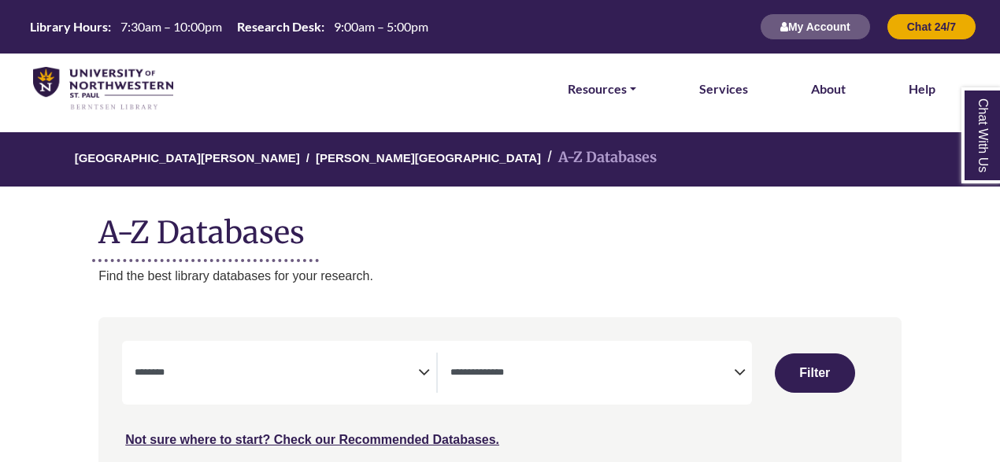
select select "Database Subject Filter"
select select "Database Types Filter"
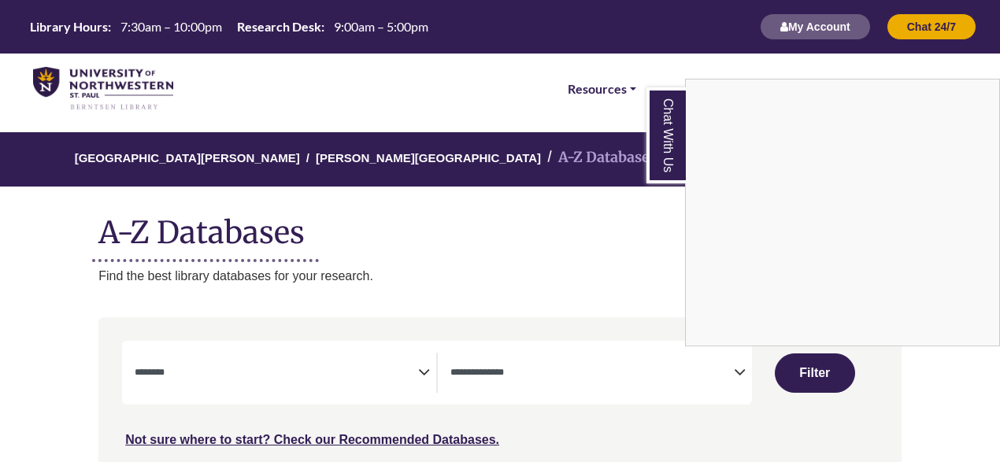
click at [593, 223] on div "Chat With Us" at bounding box center [500, 231] width 1000 height 462
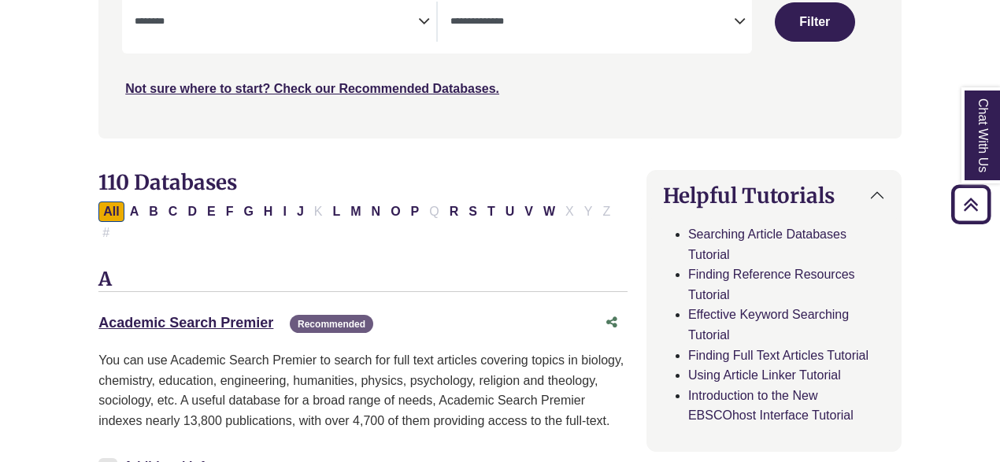
scroll to position [383, 0]
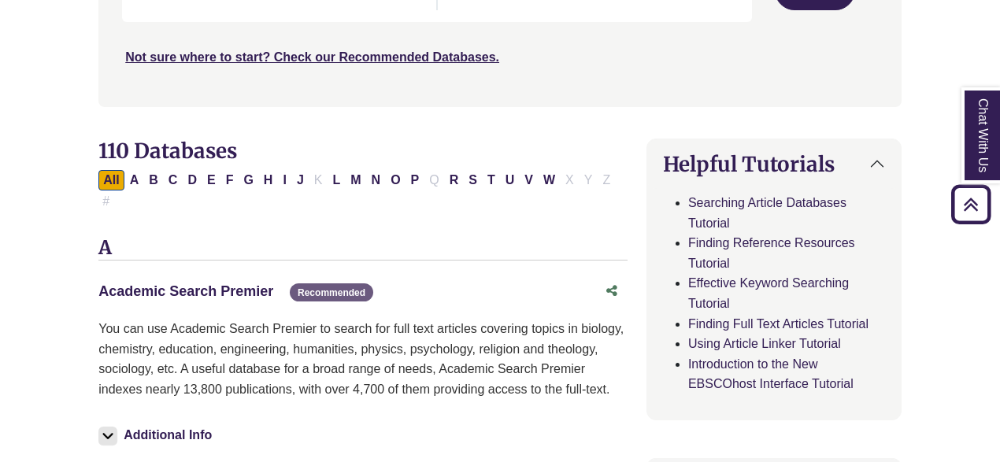
click at [195, 284] on link "Academic Search Premier This link opens in a new window" at bounding box center [185, 292] width 175 height 16
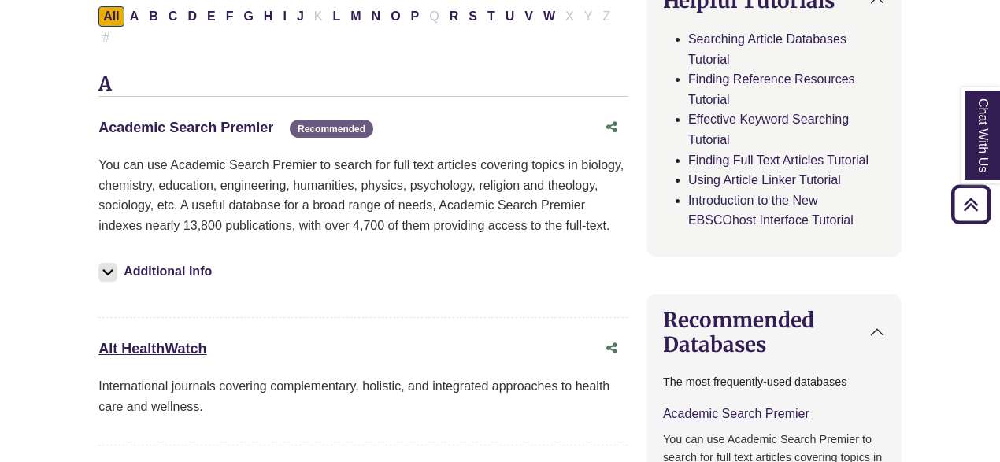
scroll to position [548, 0]
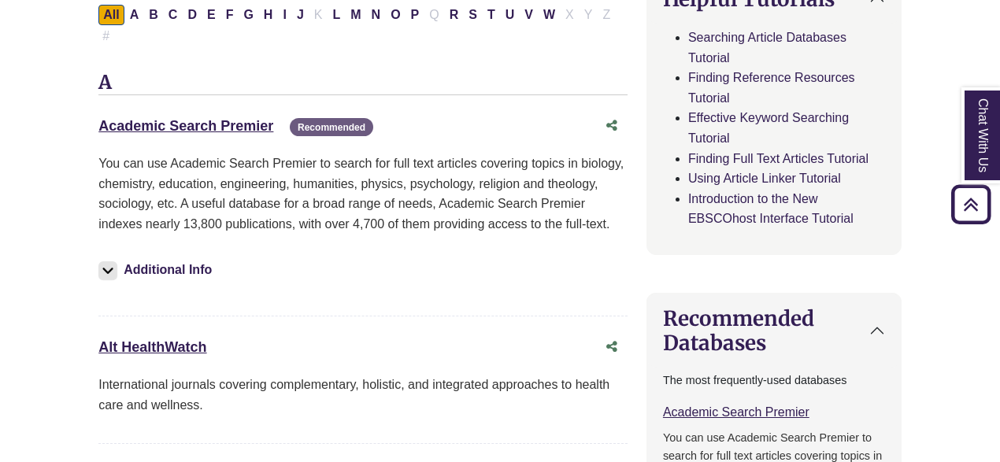
click at [110, 262] on img at bounding box center [107, 271] width 19 height 19
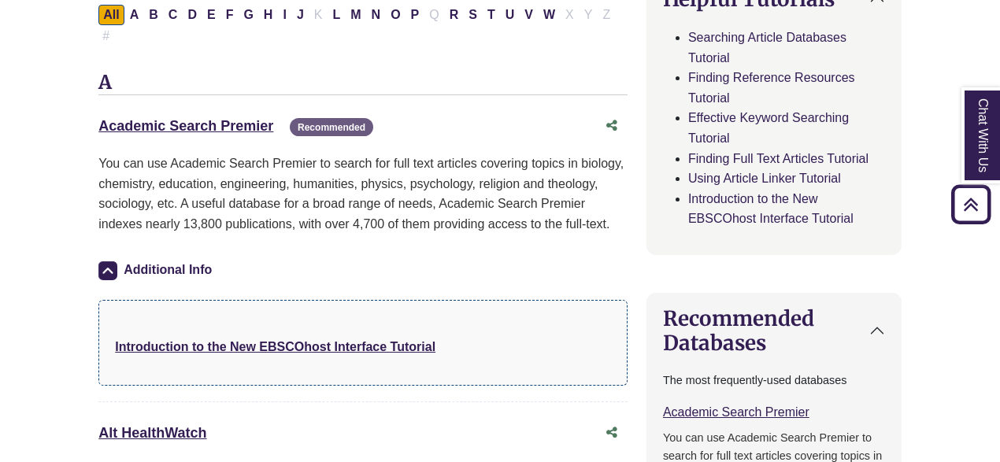
click at [110, 262] on img at bounding box center [107, 271] width 19 height 19
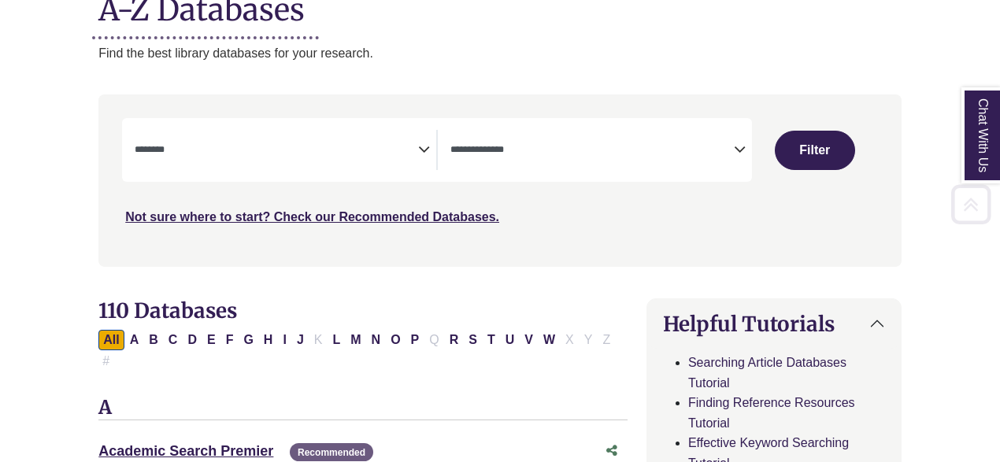
scroll to position [240, 0]
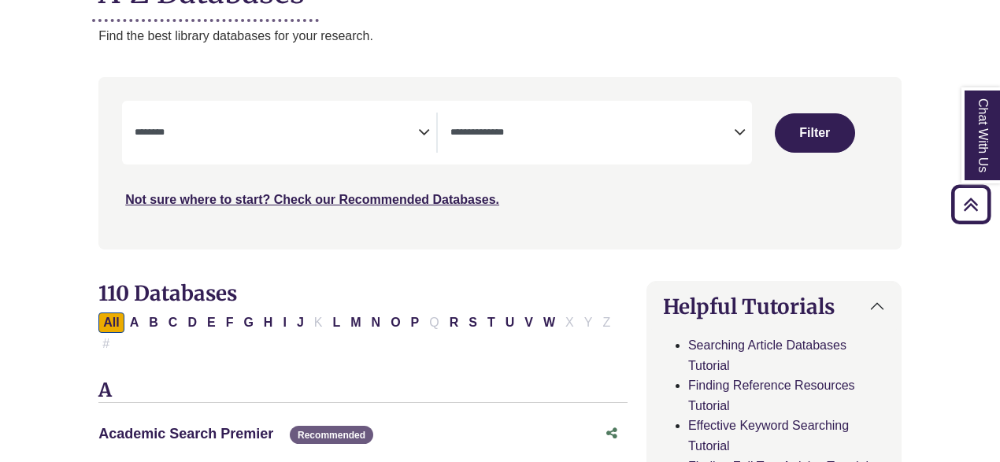
click at [167, 426] on link "Academic Search Premier This link opens in a new window" at bounding box center [185, 434] width 175 height 16
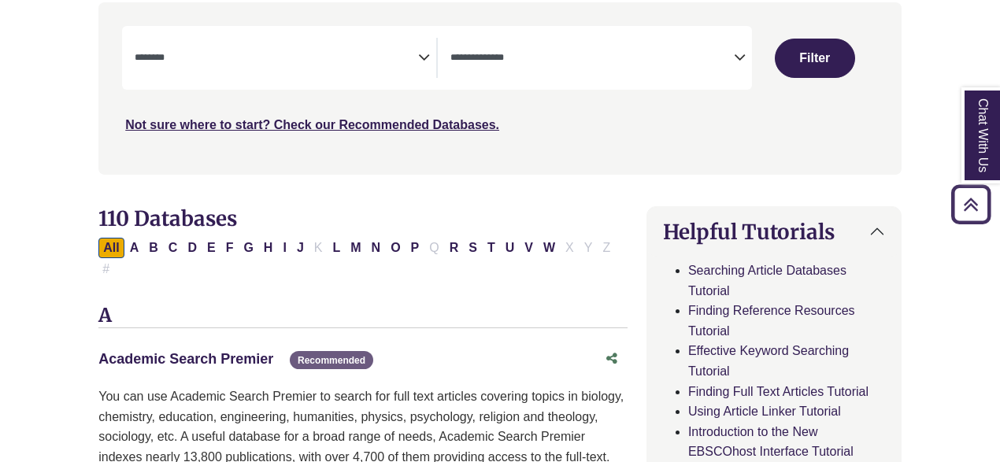
scroll to position [314, 0]
click at [408, 245] on button "P" at bounding box center [415, 249] width 18 height 20
select select "Database Subject Filter"
select select "Database Types Filter"
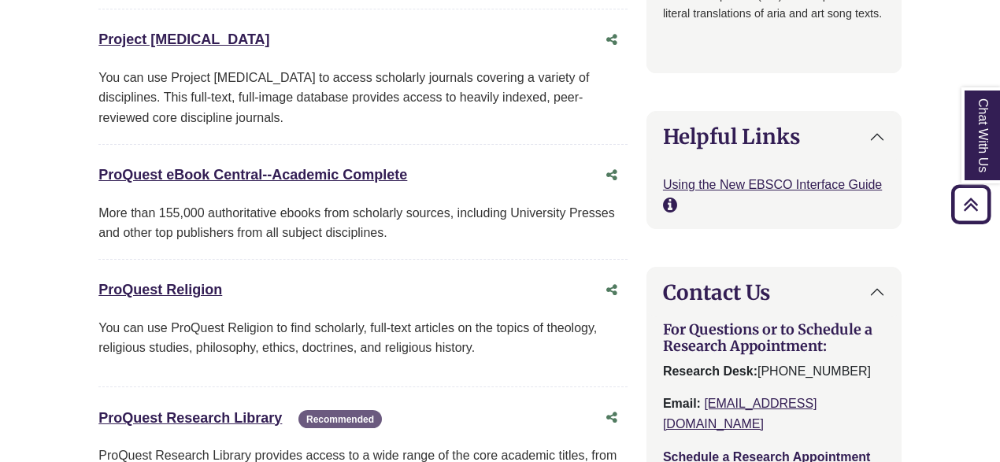
scroll to position [1586, 0]
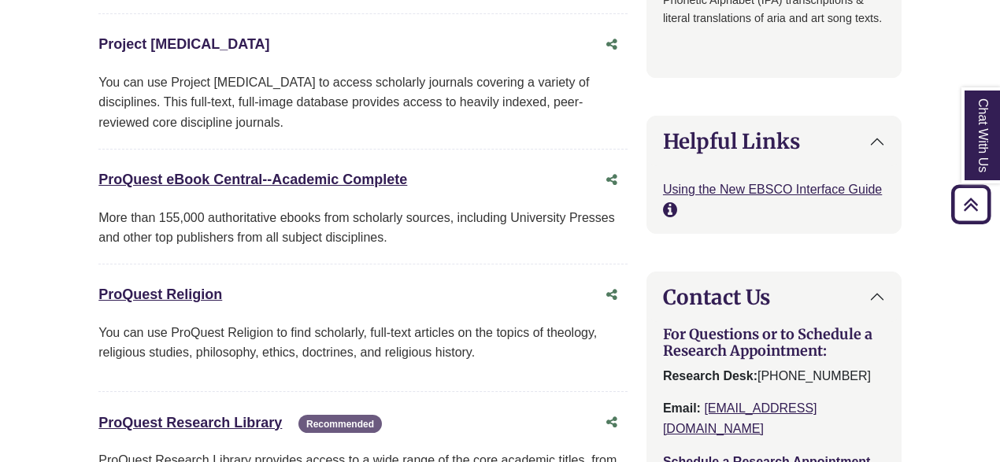
click at [155, 36] on link "Project Muse This link opens in a new window" at bounding box center [183, 44] width 171 height 16
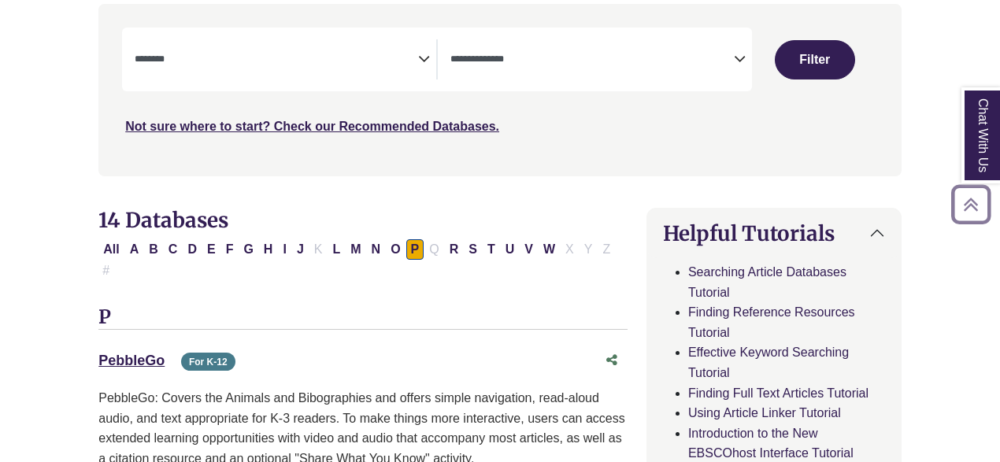
scroll to position [317, 0]
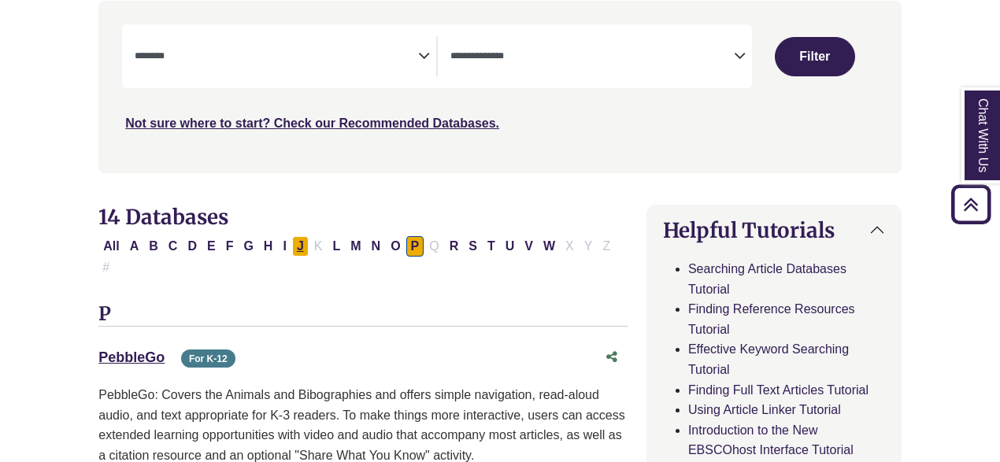
click at [292, 246] on button "J" at bounding box center [300, 246] width 17 height 20
select select "Database Subject Filter"
select select "Database Types Filter"
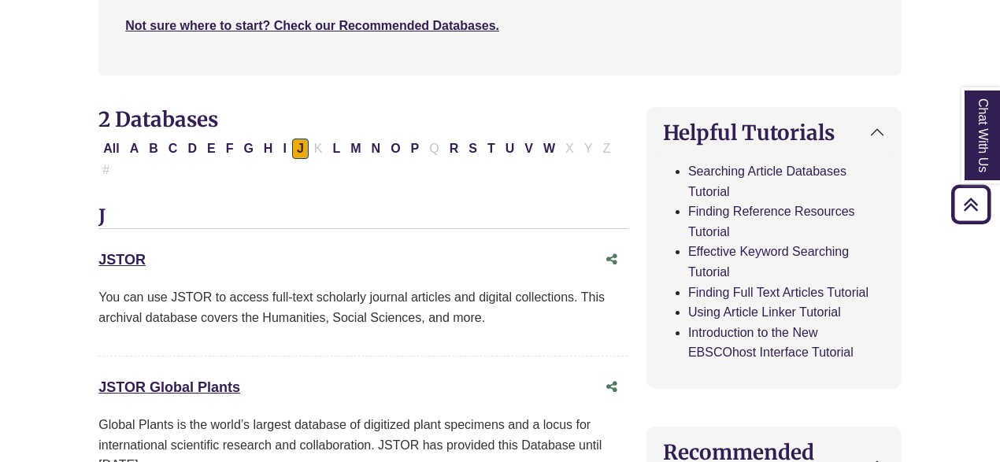
scroll to position [416, 0]
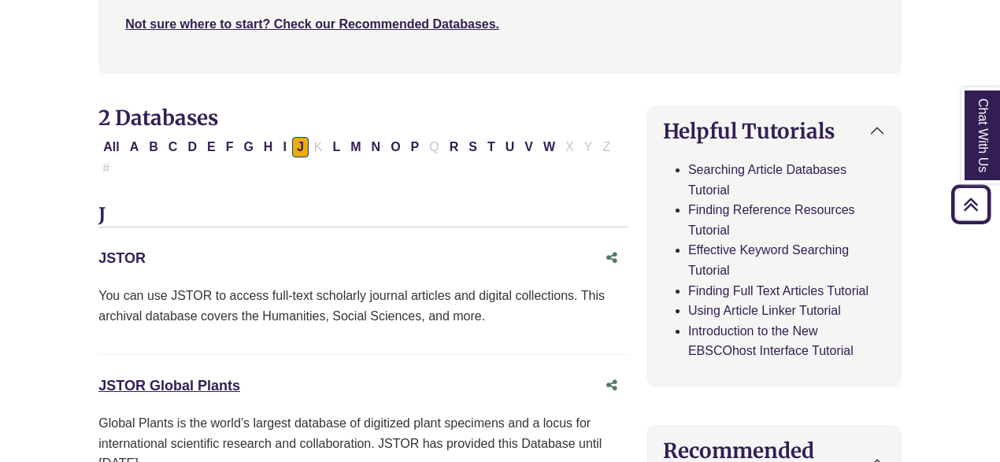
click at [134, 251] on link "JSTOR This link opens in a new window" at bounding box center [121, 259] width 47 height 16
click at [205, 147] on button "E" at bounding box center [211, 147] width 18 height 20
select select "Database Subject Filter"
select select "Database Types Filter"
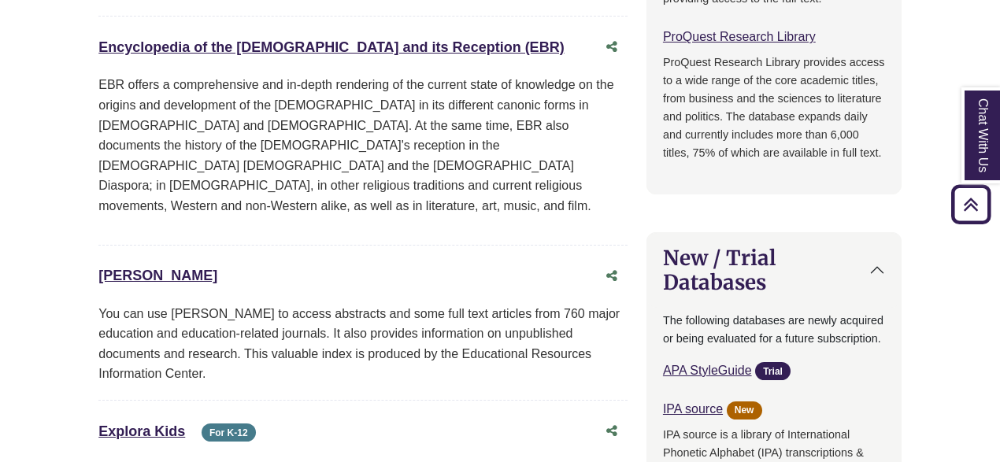
scroll to position [1134, 0]
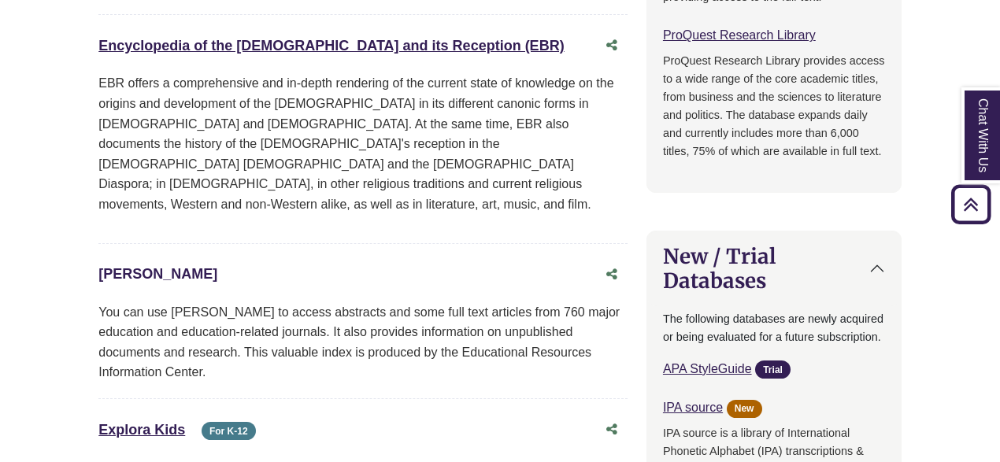
click at [114, 266] on link "ERIC This link opens in a new window" at bounding box center [157, 274] width 119 height 16
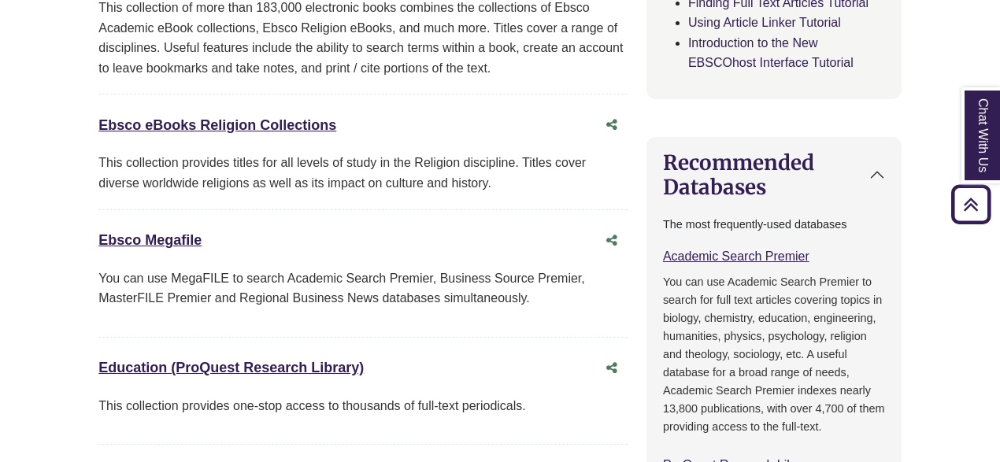
scroll to position [0, 0]
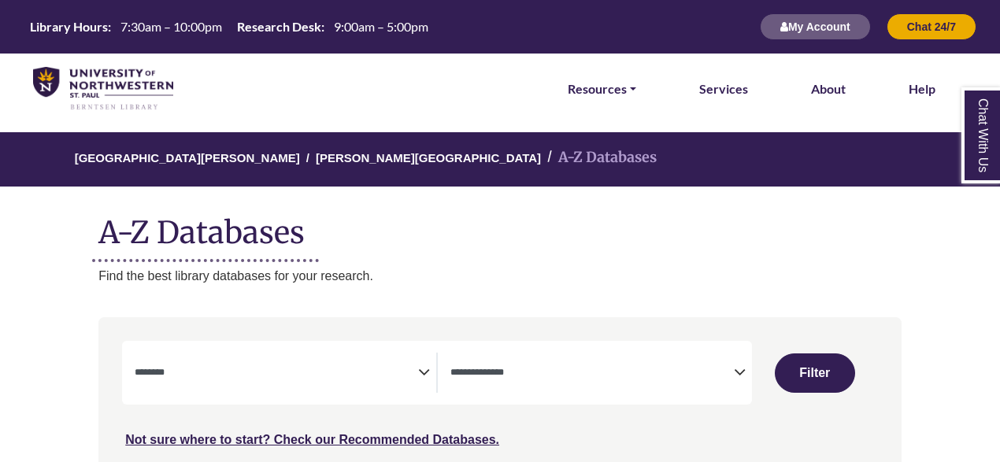
click at [189, 359] on span "Search filters" at bounding box center [277, 373] width 284 height 40
click at [744, 369] on icon "Search filters" at bounding box center [740, 370] width 12 height 24
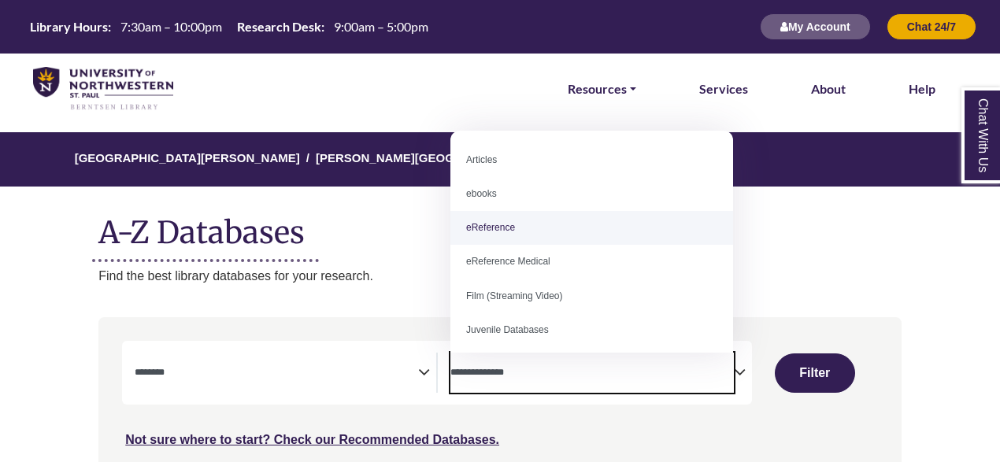
scroll to position [109, 0]
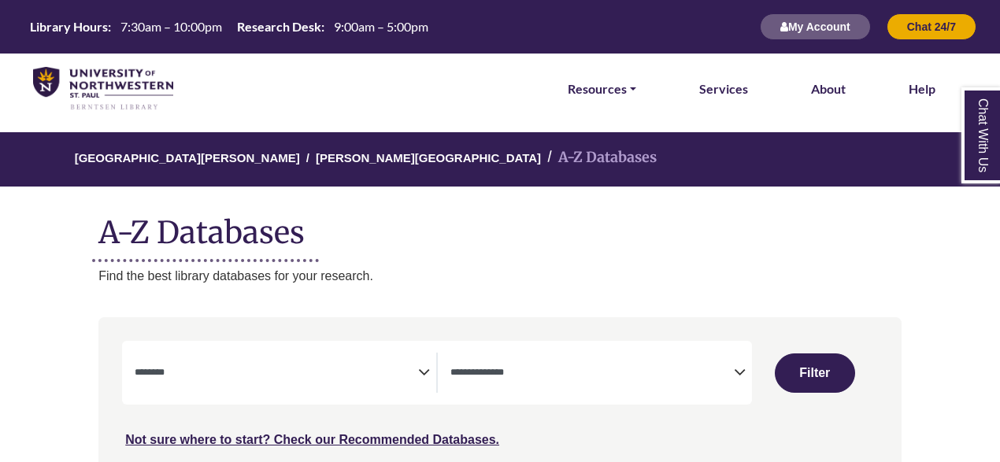
click at [852, 248] on h1 "A-Z Databases" at bounding box center [499, 226] width 803 height 48
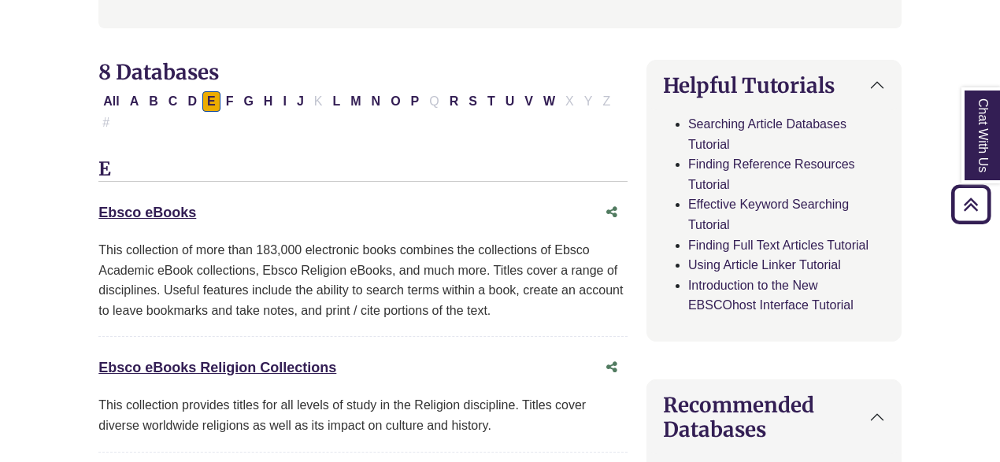
scroll to position [358, 0]
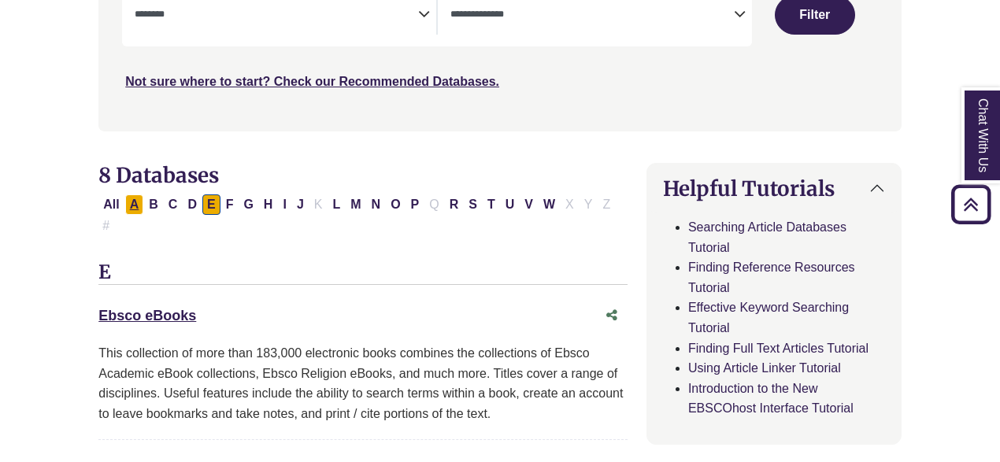
click at [129, 202] on button "A" at bounding box center [134, 205] width 19 height 20
select select "Database Subject Filter"
select select "Database Types Filter"
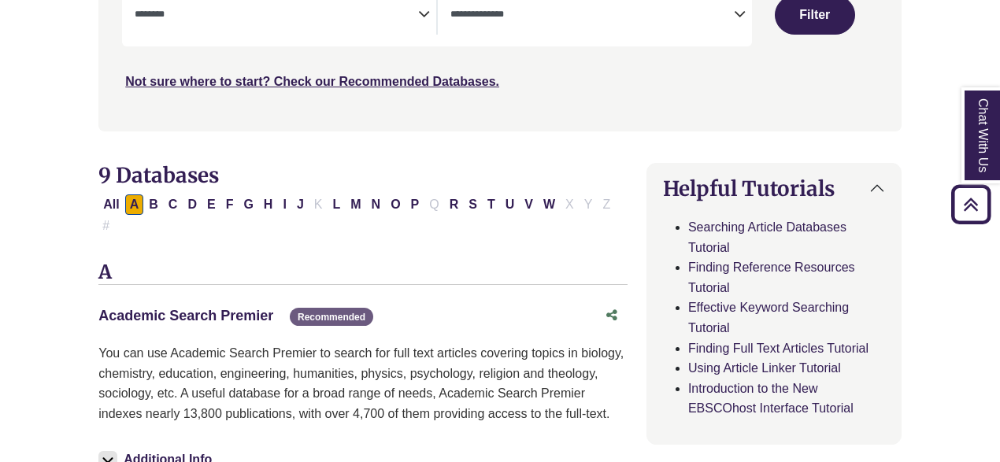
click at [168, 308] on link "Academic Search Premier This link opens in a new window" at bounding box center [185, 316] width 175 height 16
click at [406, 202] on button "P" at bounding box center [415, 205] width 18 height 20
select select "Database Subject Filter"
select select "Database Types Filter"
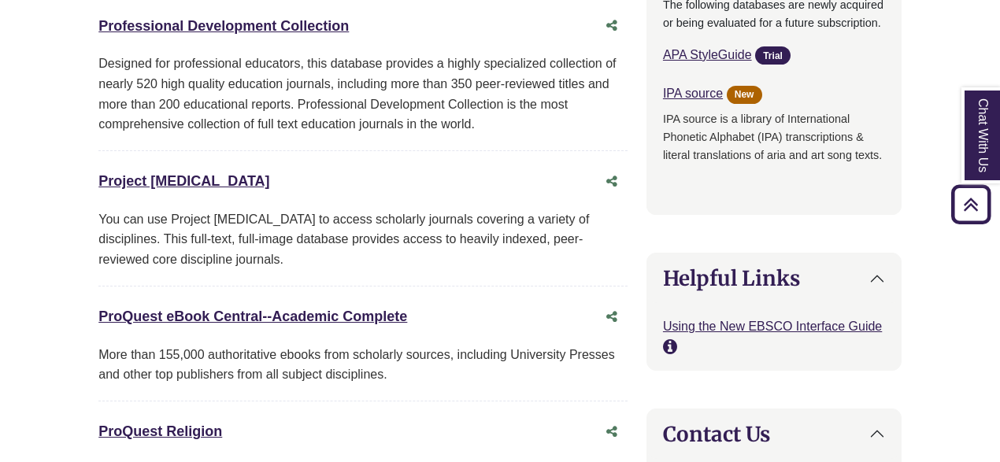
scroll to position [1449, 0]
click at [158, 173] on link "Project Muse This link opens in a new window" at bounding box center [183, 181] width 171 height 16
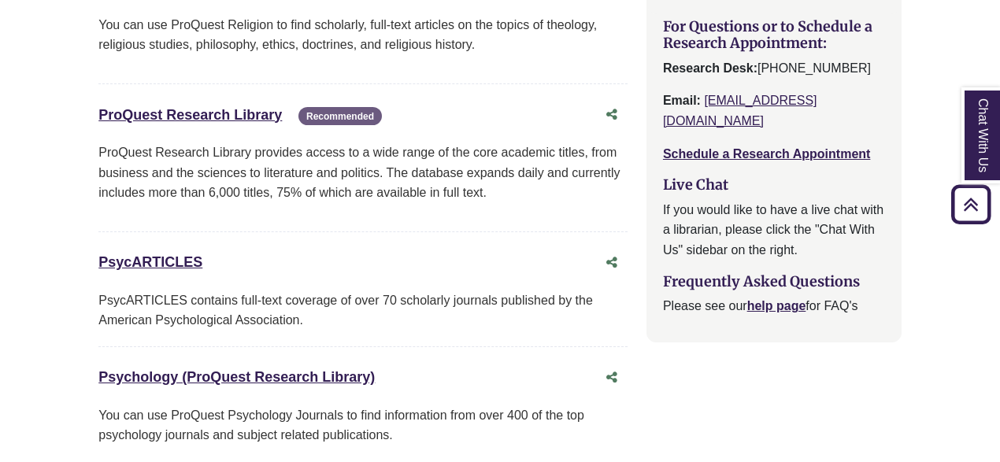
scroll to position [1909, 0]
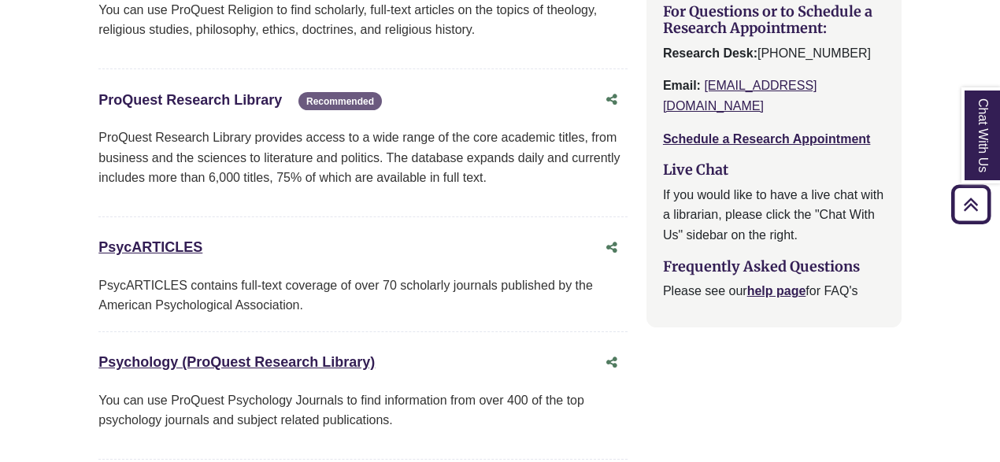
click at [232, 92] on link "ProQuest Research Library This link opens in a new window" at bounding box center [190, 100] width 184 height 16
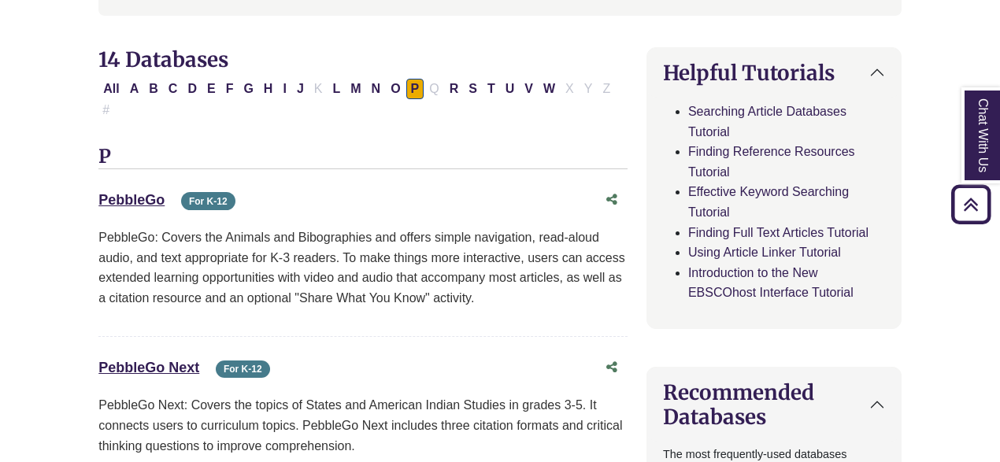
scroll to position [469, 0]
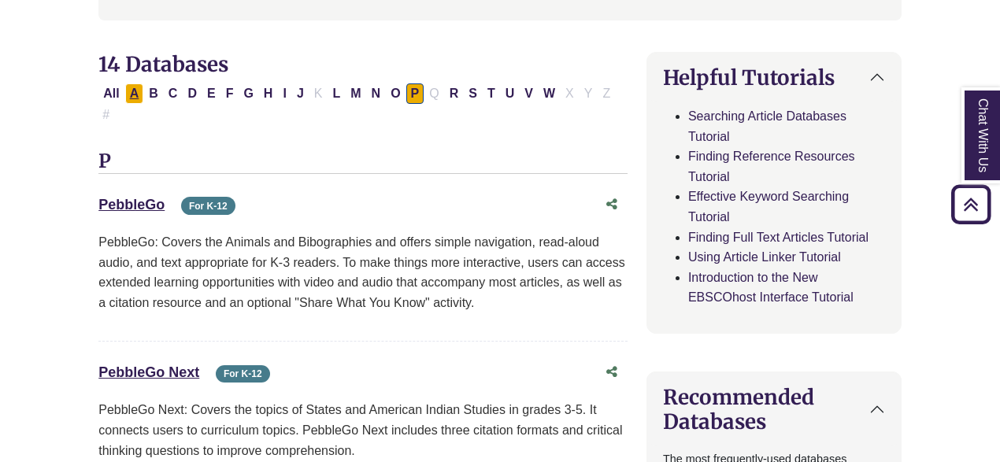
click at [127, 92] on button "A" at bounding box center [134, 94] width 19 height 20
select select "Database Subject Filter"
select select "Database Types Filter"
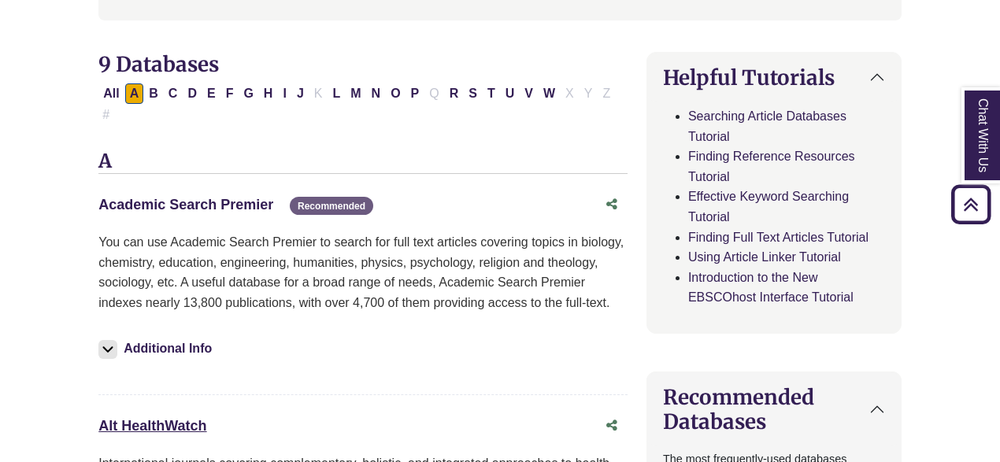
click at [164, 197] on link "Academic Search Premier This link opens in a new window" at bounding box center [185, 205] width 175 height 16
click at [406, 95] on button "P" at bounding box center [415, 94] width 18 height 20
select select "Database Subject Filter"
select select "Database Types Filter"
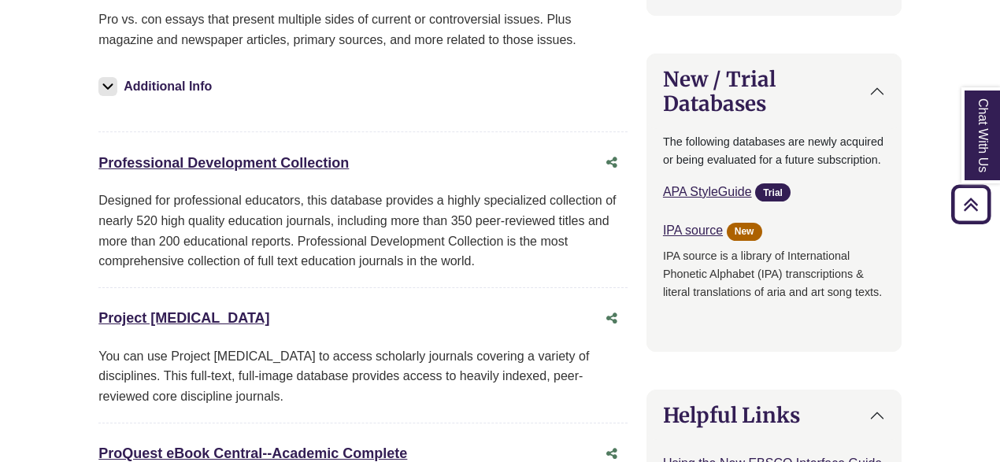
scroll to position [1321, 0]
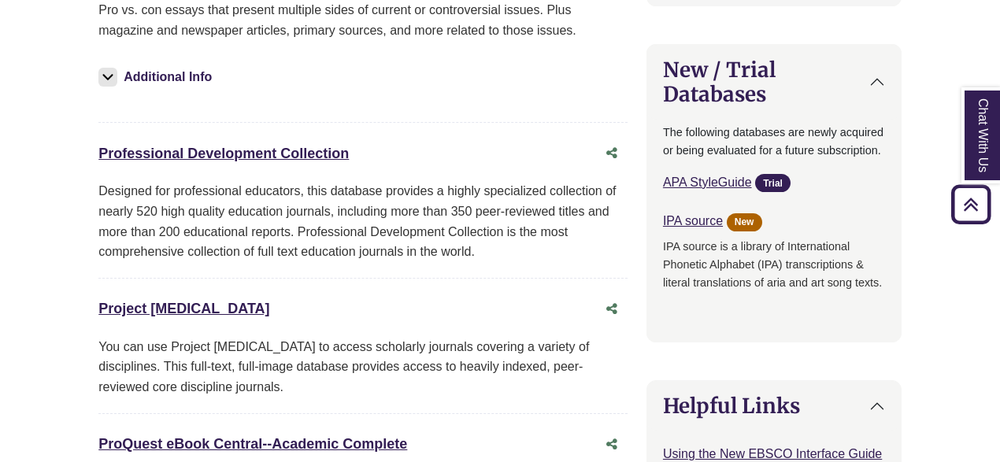
click at [134, 295] on div "Project Muse This link opens in a new window" at bounding box center [362, 310] width 529 height 30
click at [132, 301] on link "Project Muse This link opens in a new window" at bounding box center [183, 309] width 171 height 16
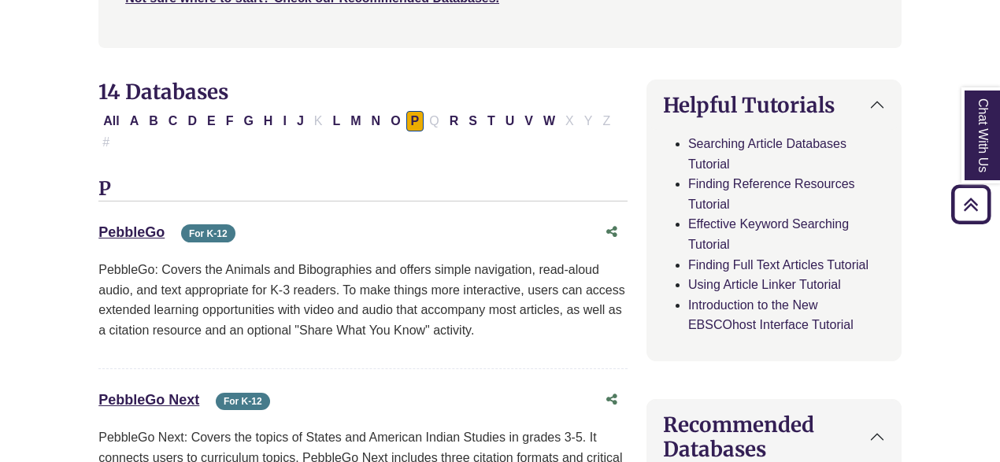
scroll to position [353, 0]
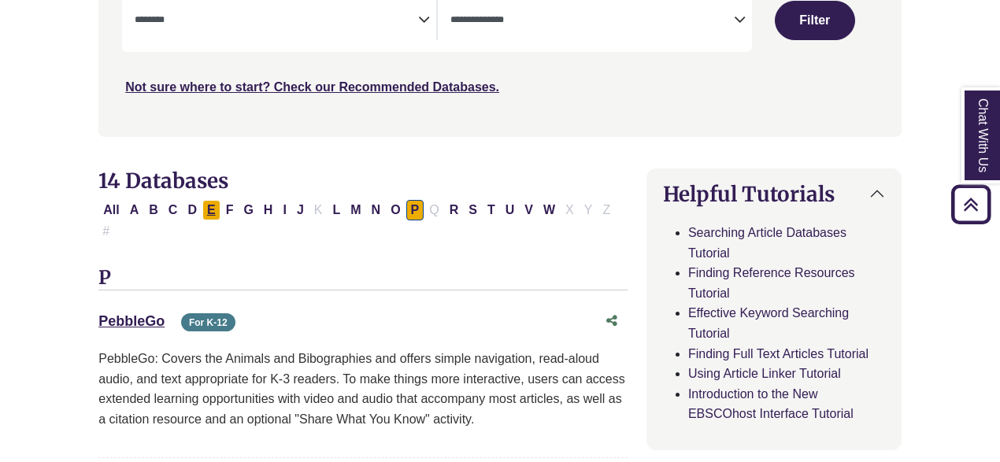
click at [208, 210] on button "E" at bounding box center [211, 210] width 18 height 20
select select "Database Subject Filter"
select select "Database Types Filter"
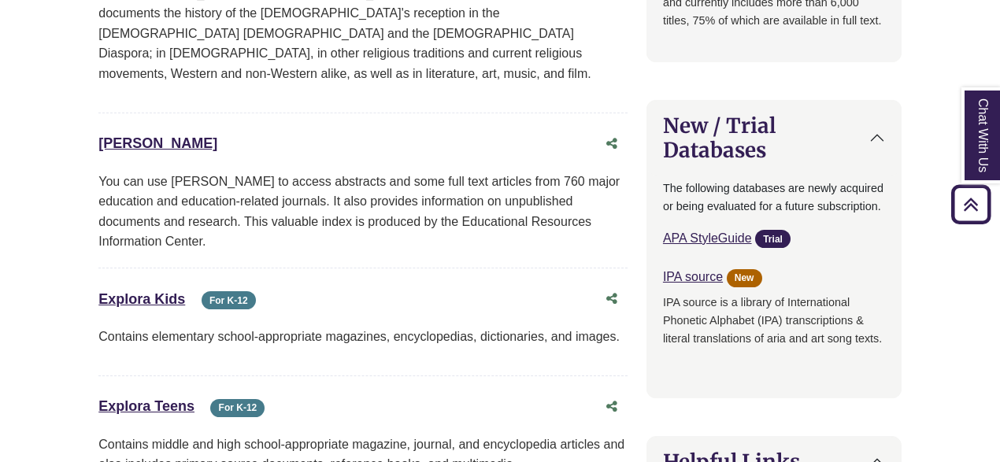
scroll to position [1224, 0]
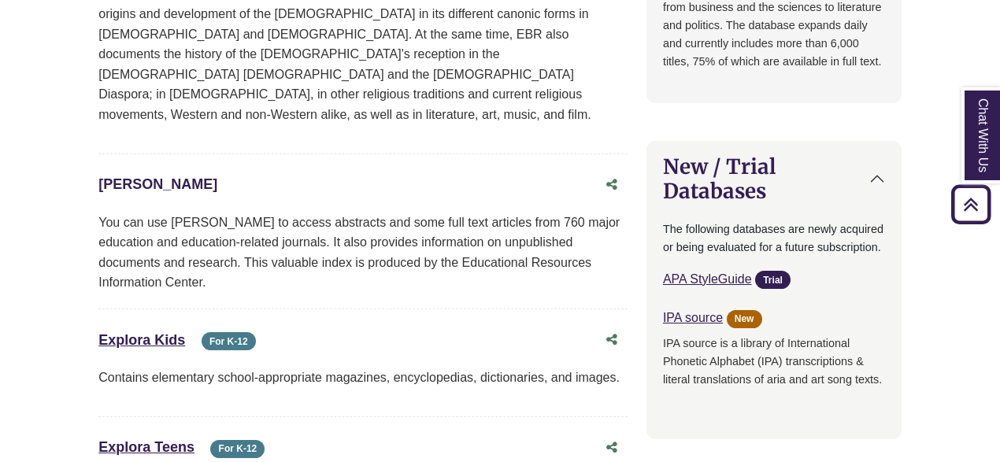
click at [116, 176] on link "ERIC This link opens in a new window" at bounding box center [157, 184] width 119 height 16
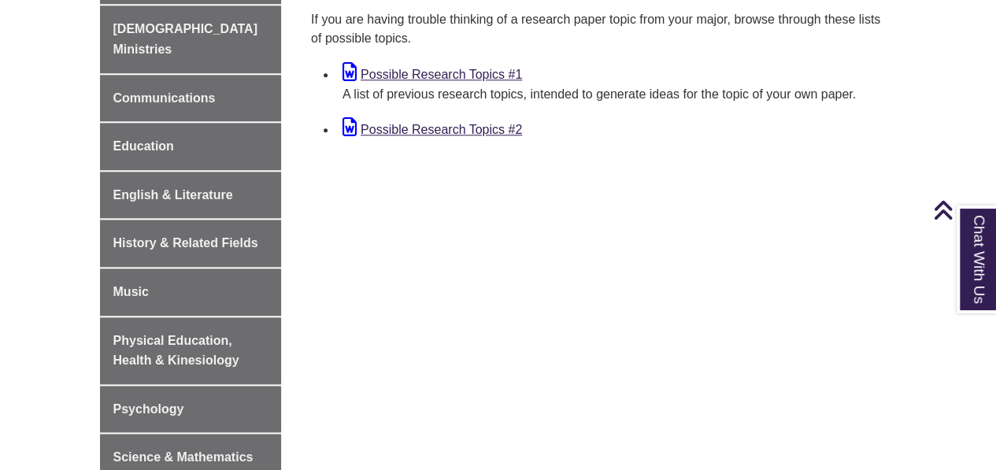
scroll to position [767, 0]
click at [468, 128] on link "Possible Research Topics #2" at bounding box center [433, 128] width 180 height 13
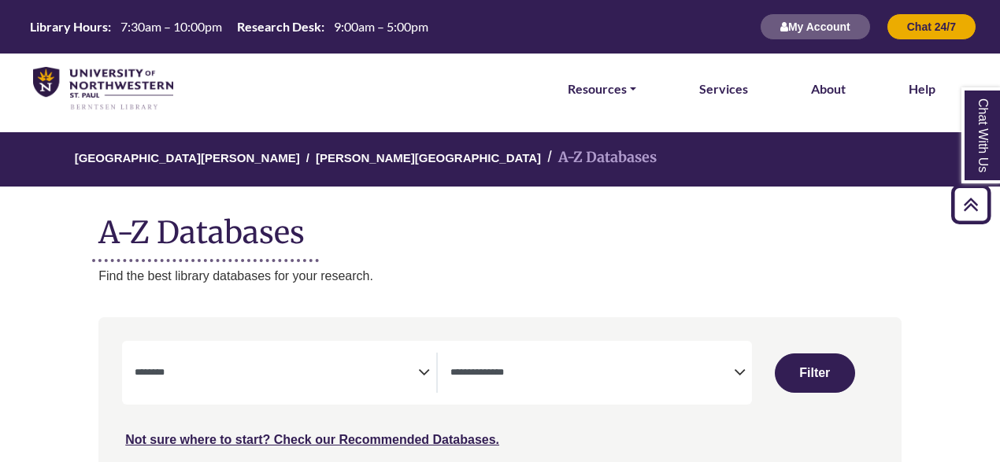
select select "Database Subject Filter"
select select "Database Types Filter"
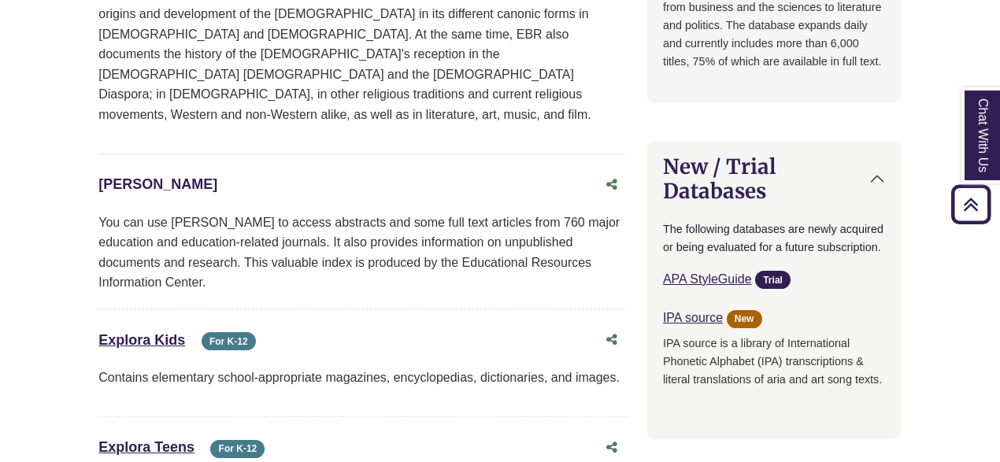
click at [102, 176] on link "[PERSON_NAME] This link opens in a new window" at bounding box center [157, 184] width 119 height 16
click at [113, 176] on link "[PERSON_NAME] This link opens in a new window" at bounding box center [157, 184] width 119 height 16
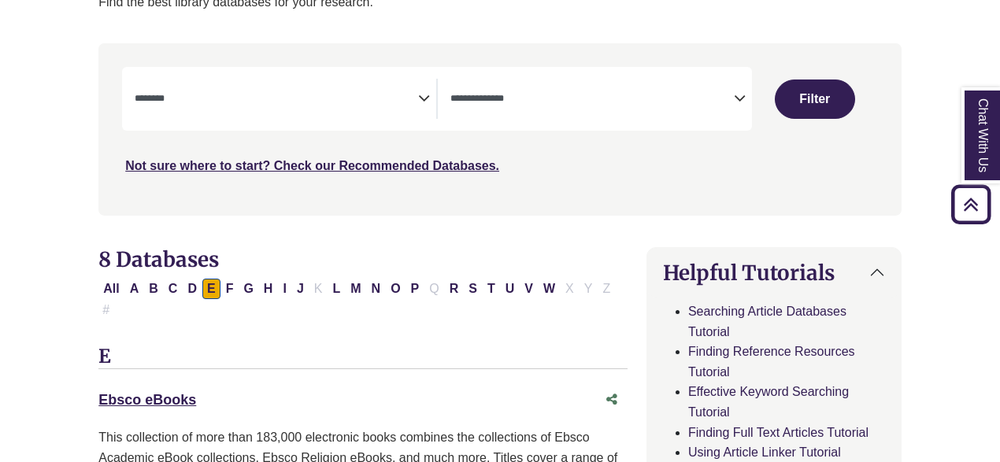
scroll to position [260, 0]
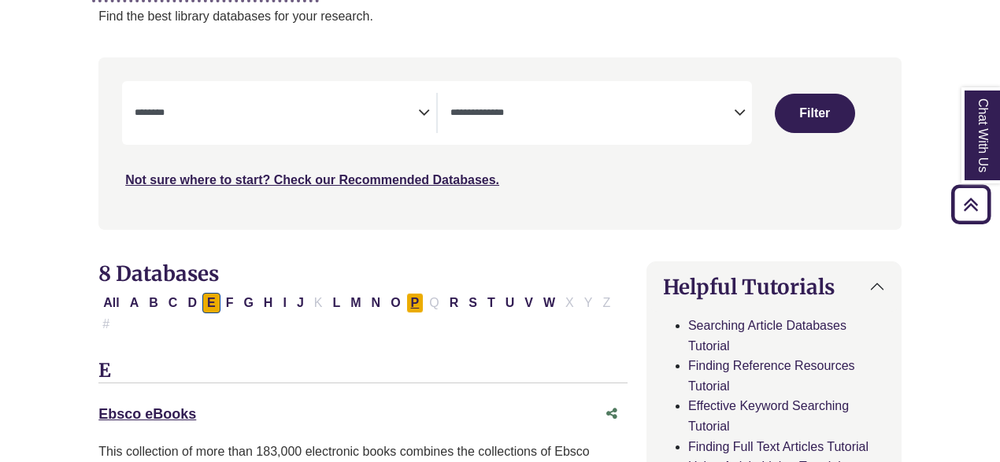
click at [406, 304] on button "P" at bounding box center [415, 303] width 18 height 20
select select "Database Subject Filter"
select select "Database Types Filter"
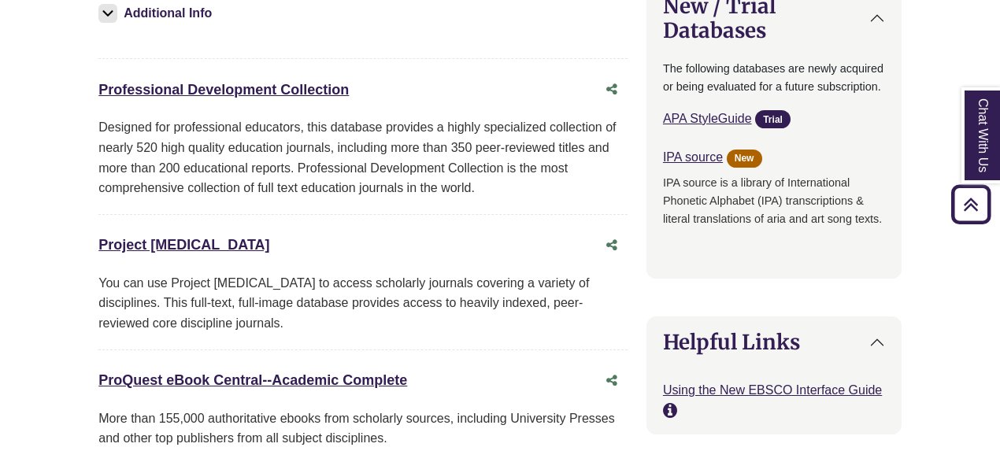
scroll to position [1387, 0]
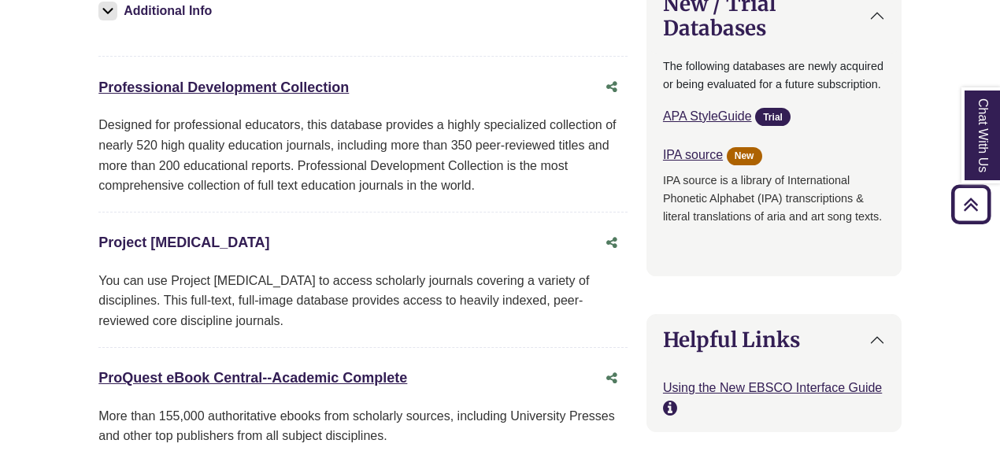
click at [150, 235] on link "Project Muse This link opens in a new window" at bounding box center [183, 243] width 171 height 16
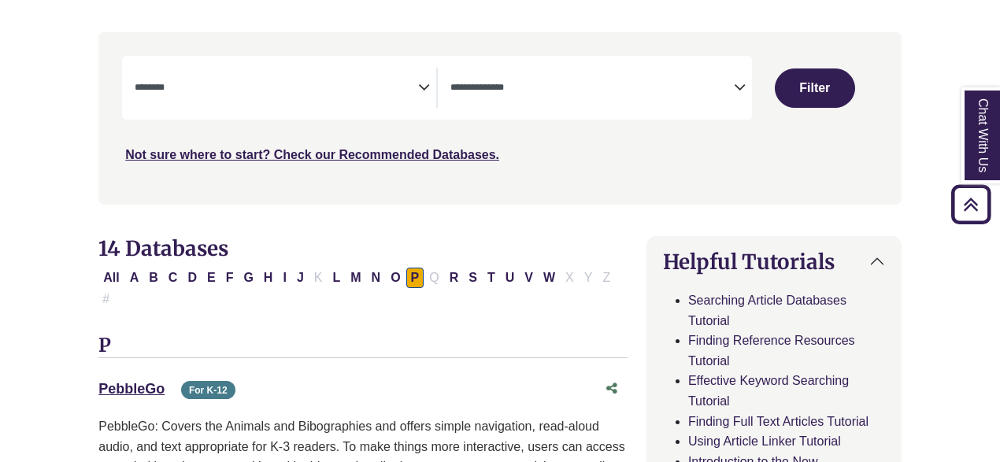
scroll to position [295, 0]
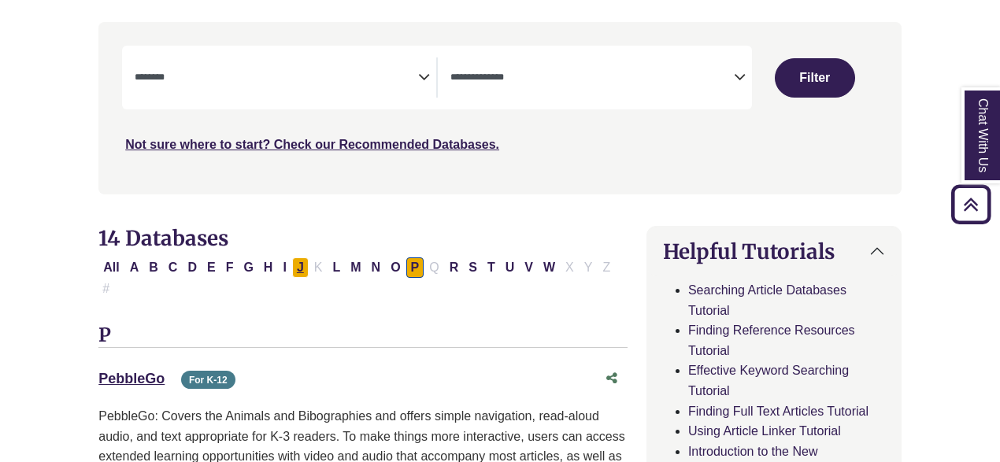
click at [293, 271] on button "J" at bounding box center [300, 268] width 17 height 20
select select "Database Subject Filter"
select select "Database Types Filter"
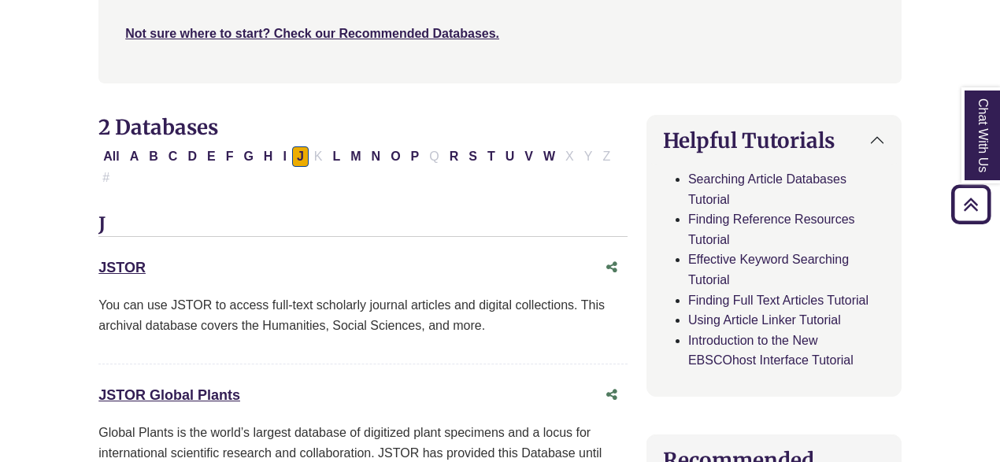
scroll to position [436, 0]
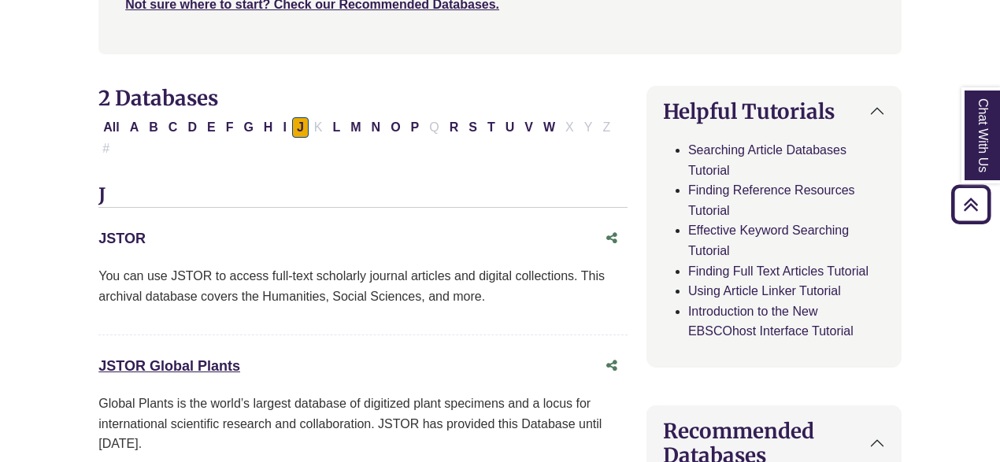
click at [129, 231] on link "JSTOR This link opens in a new window" at bounding box center [121, 239] width 47 height 16
click at [141, 231] on link "JSTOR This link opens in a new window" at bounding box center [121, 239] width 47 height 16
